Goal: Task Accomplishment & Management: Use online tool/utility

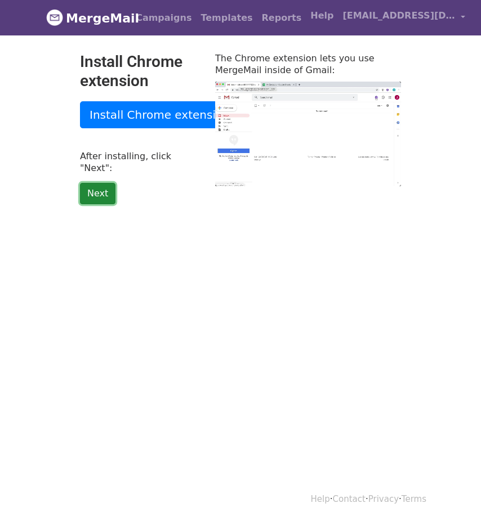
click at [106, 183] on link "Next" at bounding box center [97, 193] width 35 height 21
type input "13.08"
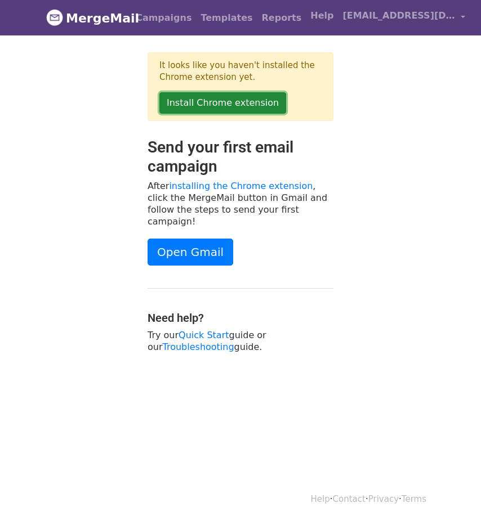
click at [206, 99] on link "Install Chrome extension" at bounding box center [222, 102] width 127 height 21
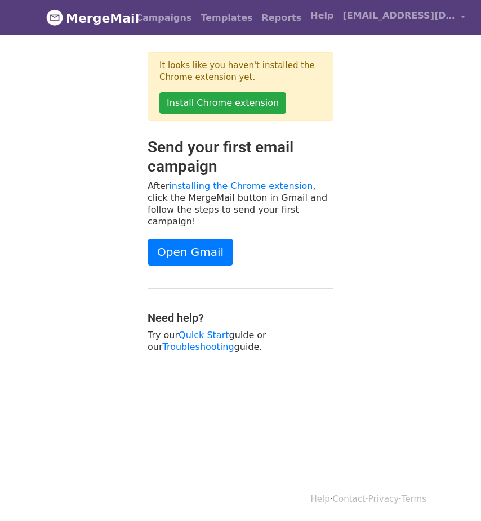
click at [284, 150] on h2 "Send your first email campaign" at bounding box center [241, 157] width 186 height 38
click at [210, 239] on link "Open Gmail" at bounding box center [191, 252] width 86 height 27
